Goal: Task Accomplishment & Management: Use online tool/utility

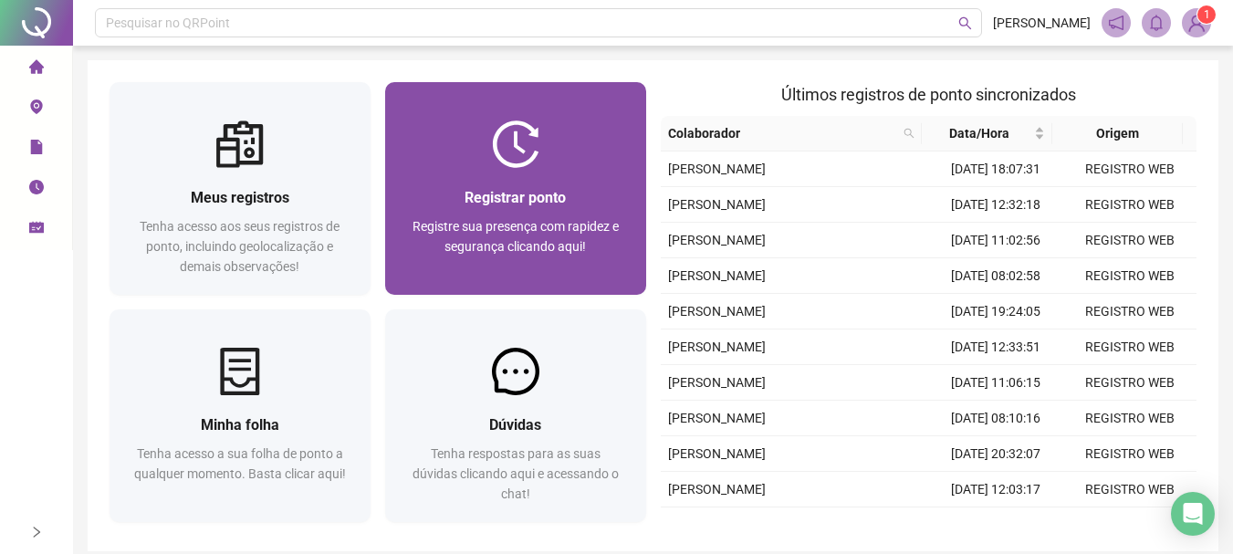
click at [529, 158] on img at bounding box center [515, 143] width 47 height 47
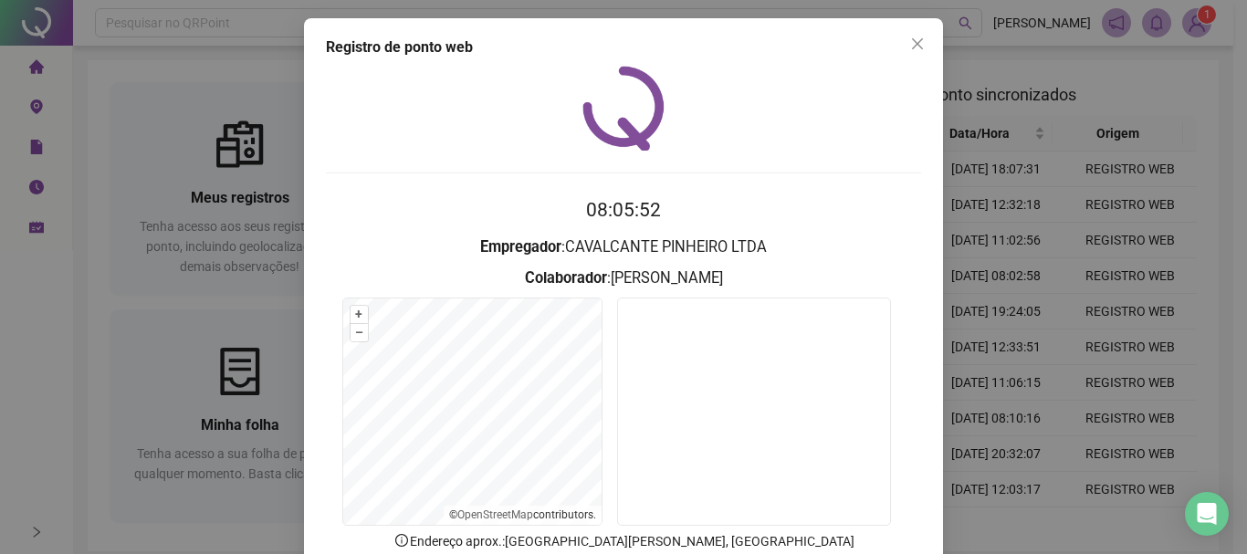
scroll to position [91, 0]
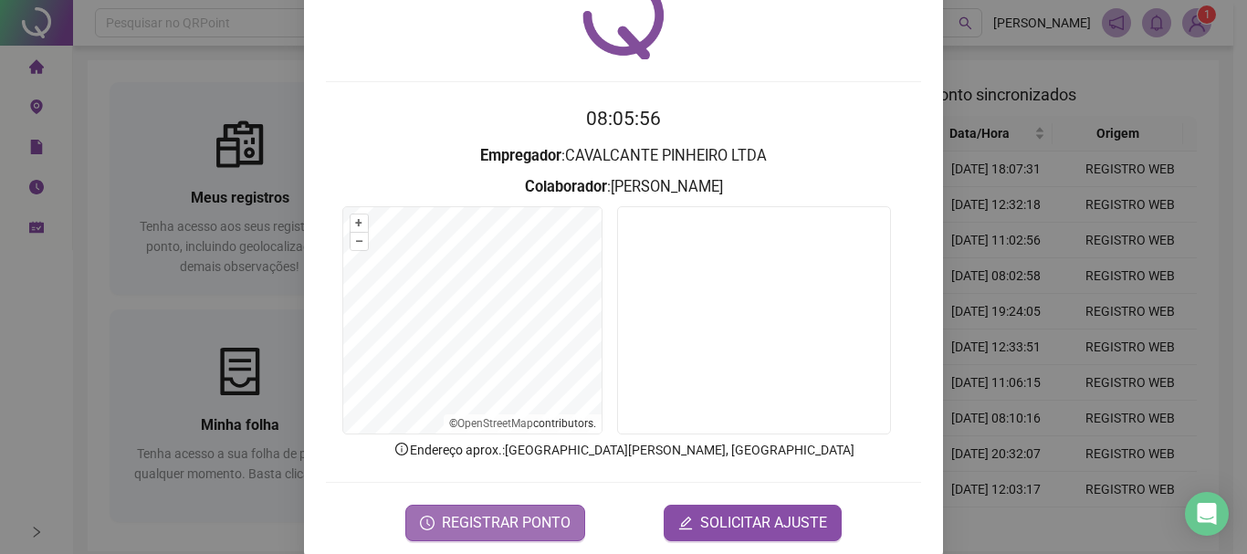
click at [485, 522] on span "REGISTRAR PONTO" at bounding box center [506, 523] width 129 height 22
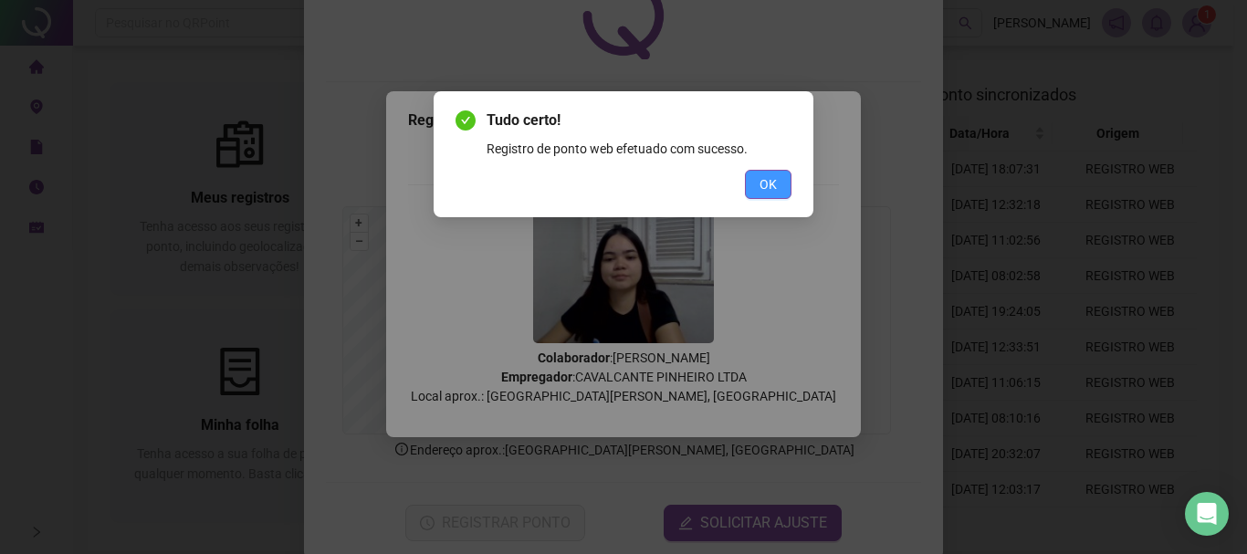
click at [785, 186] on button "OK" at bounding box center [768, 184] width 47 height 29
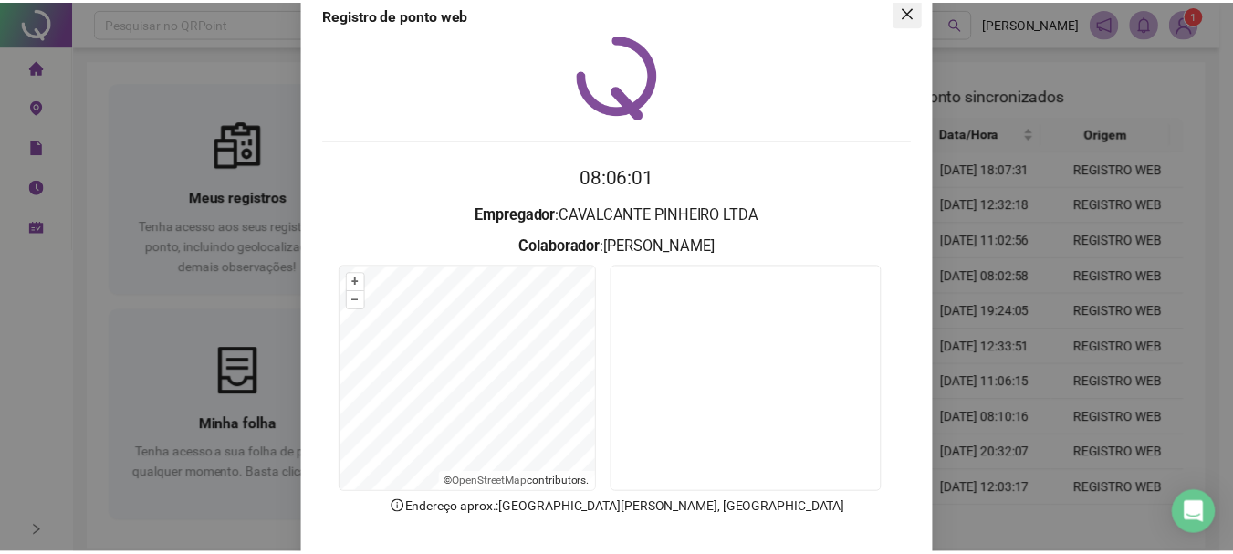
scroll to position [0, 0]
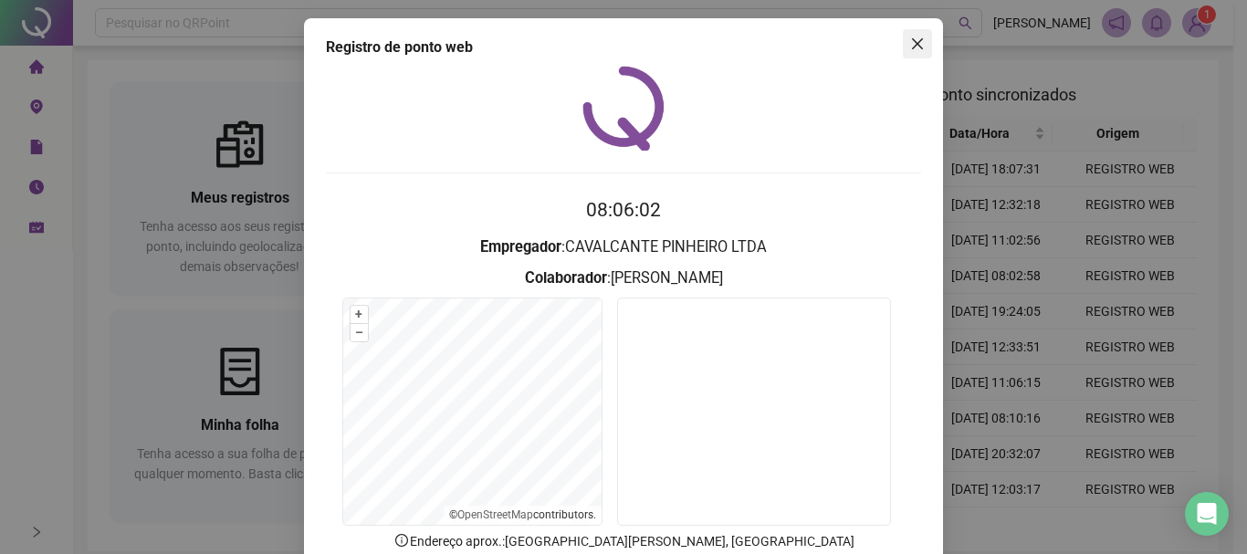
click at [919, 37] on span "Close" at bounding box center [917, 44] width 29 height 15
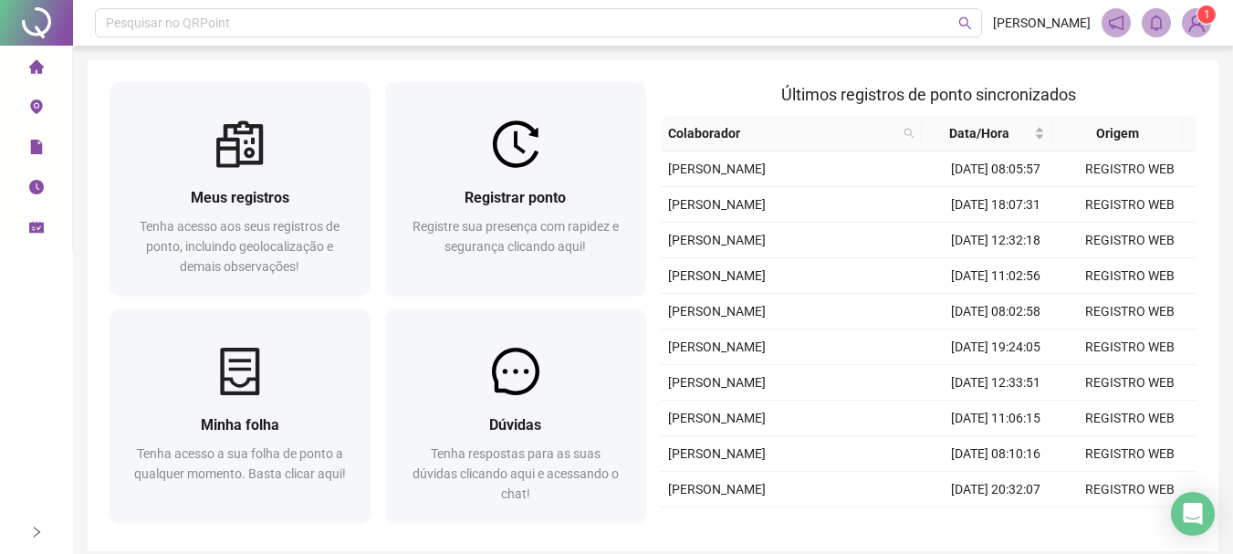
click at [1202, 26] on img at bounding box center [1196, 22] width 27 height 27
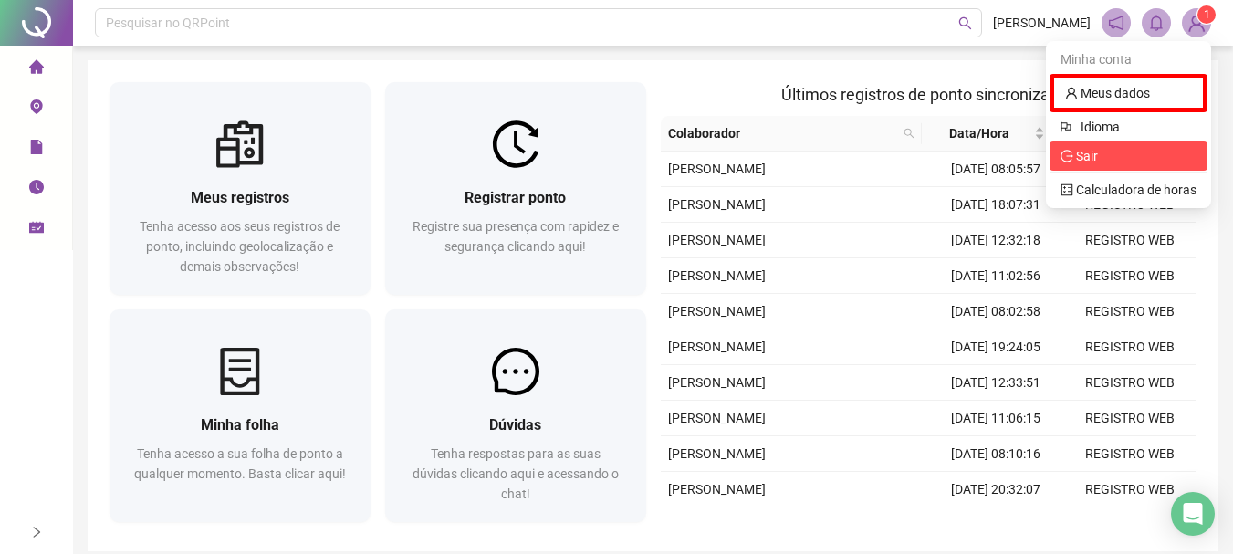
click at [1108, 165] on span "Sair" at bounding box center [1128, 156] width 136 height 20
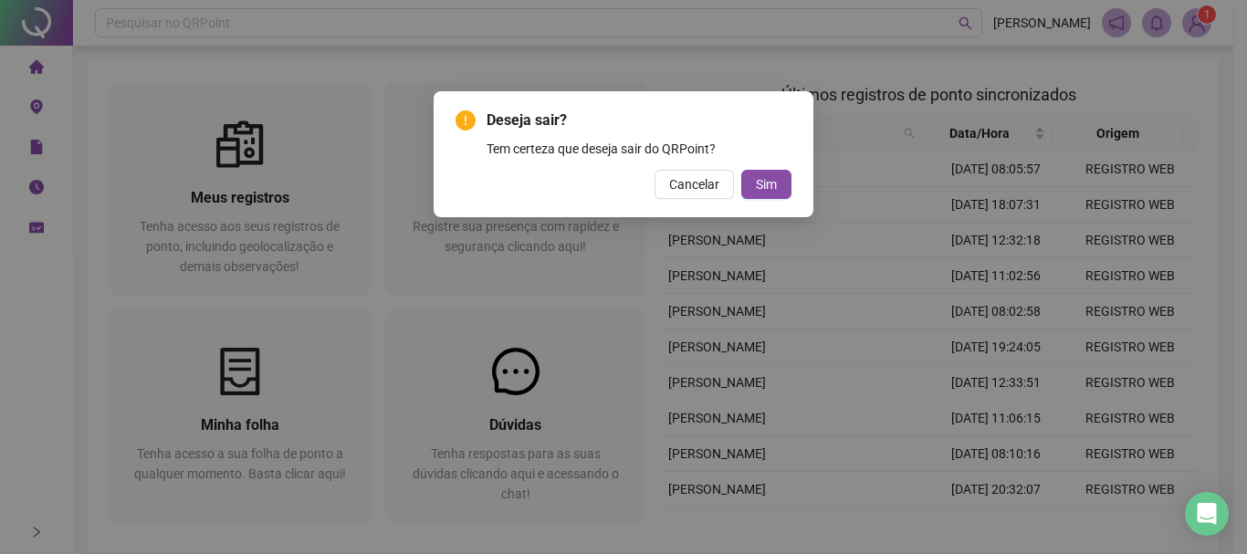
click at [793, 183] on div "Deseja sair? Tem certeza que deseja sair do QRPoint? Cancelar Sim" at bounding box center [623, 154] width 380 height 126
click at [779, 180] on button "Sim" at bounding box center [766, 184] width 50 height 29
